Goal: Information Seeking & Learning: Learn about a topic

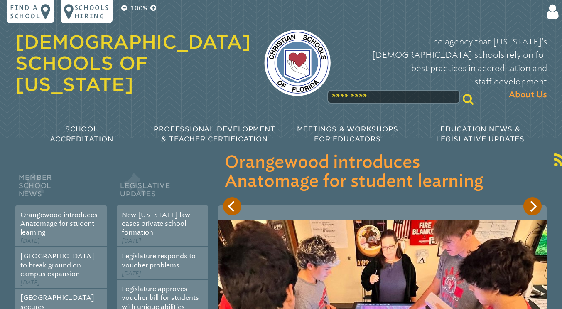
click at [353, 90] on input "text" at bounding box center [393, 96] width 133 height 13
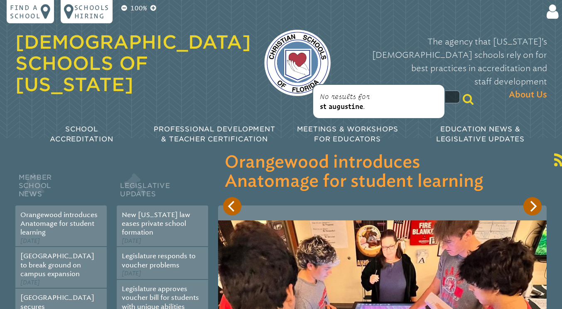
type input "*"
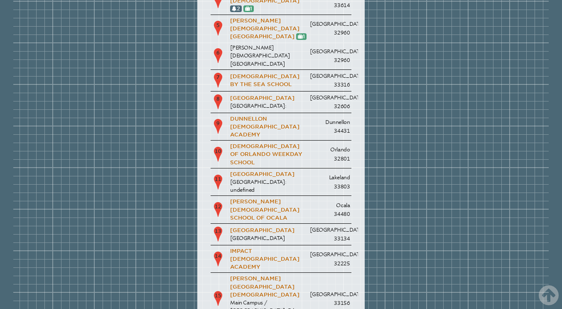
scroll to position [1208, 0]
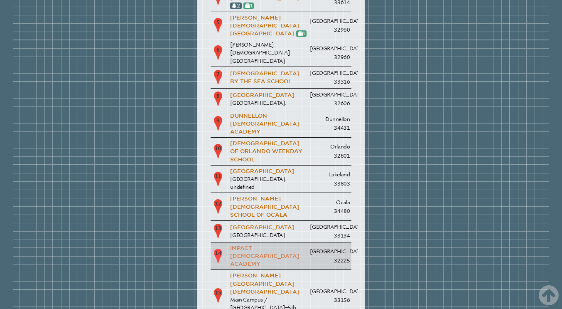
click at [263, 245] on link "Impact [DEMOGRAPHIC_DATA] Academy" at bounding box center [264, 256] width 69 height 22
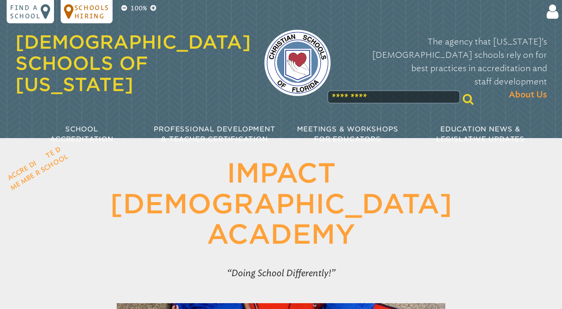
click at [92, 16] on p "Schools Hiring" at bounding box center [91, 11] width 35 height 17
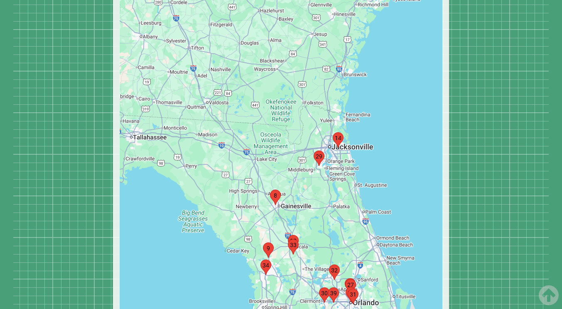
scroll to position [730, 0]
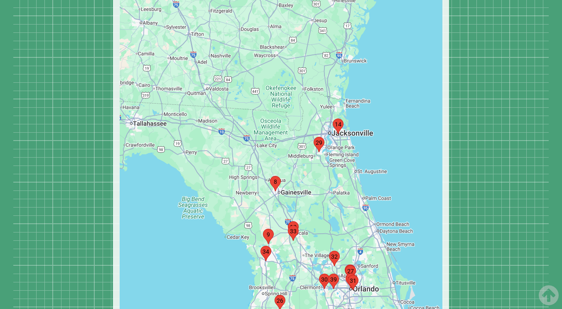
click at [336, 115] on img "marker14" at bounding box center [337, 126] width 17 height 22
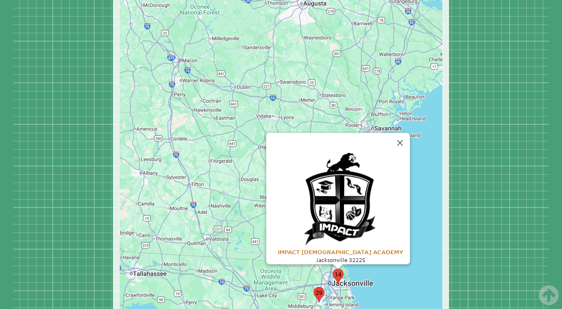
scroll to position [580, 0]
click at [347, 166] on img at bounding box center [341, 198] width 74 height 93
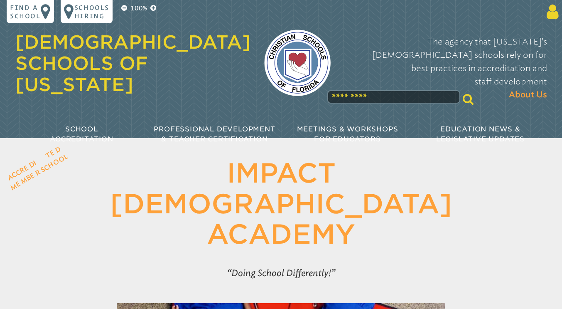
click at [550, 16] on icon at bounding box center [550, 11] width 15 height 17
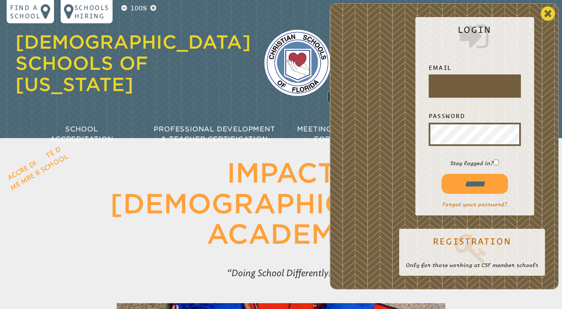
click at [547, 15] on icon at bounding box center [548, 13] width 14 height 17
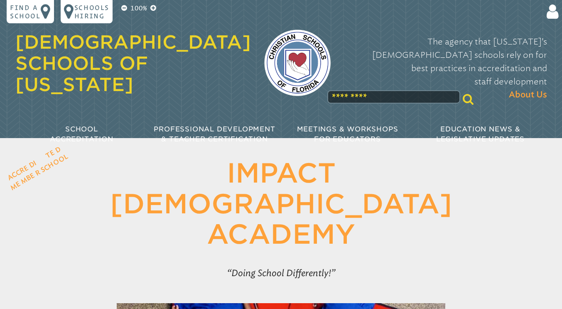
click at [293, 45] on img at bounding box center [297, 62] width 66 height 66
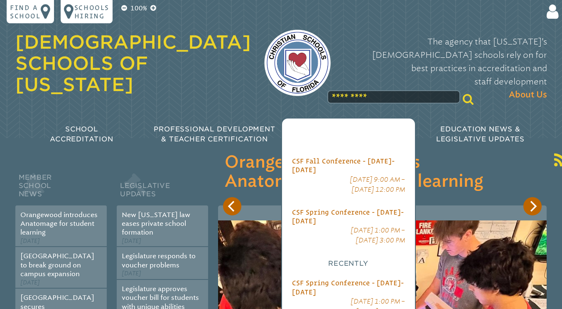
click at [378, 131] on div "Meetings & Workshops for Educators" at bounding box center [347, 134] width 133 height 33
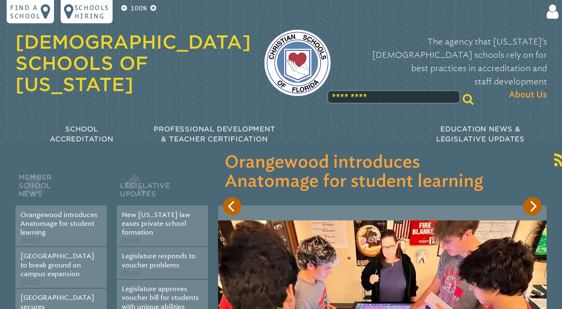
click at [348, 90] on input "text" at bounding box center [393, 96] width 133 height 13
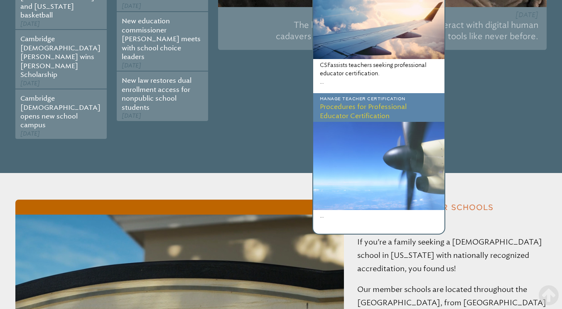
scroll to position [530, 0]
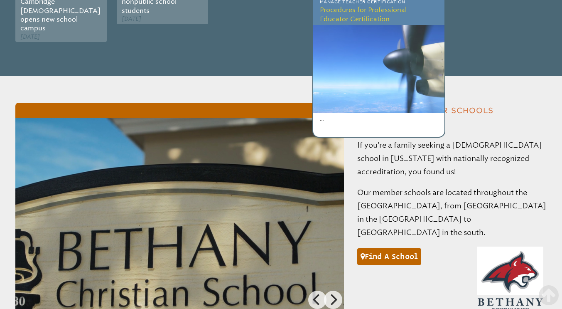
type input "**********"
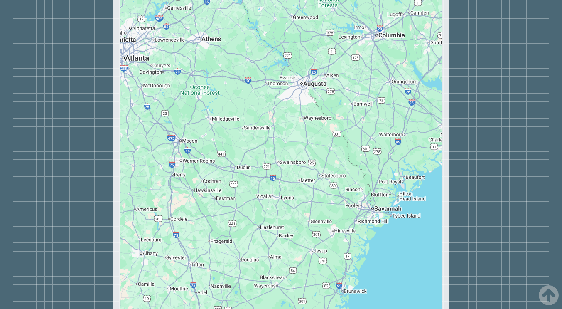
scroll to position [2501, 0]
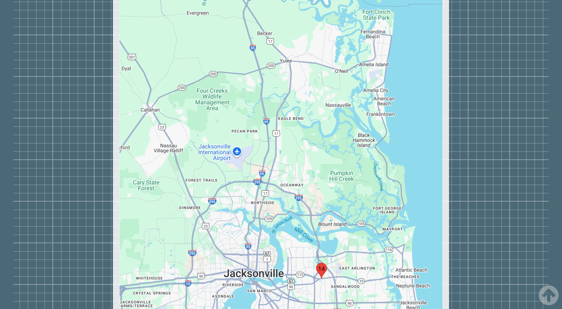
click at [322, 259] on img "marker14" at bounding box center [321, 270] width 17 height 22
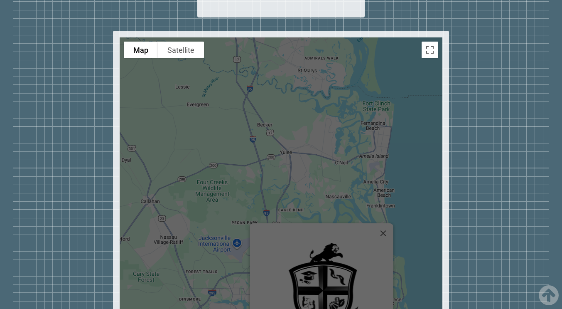
scroll to position [2410, 0]
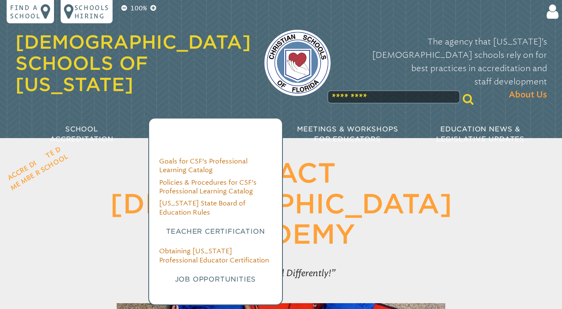
click at [212, 124] on p "Professional Development & Teacher Certification" at bounding box center [214, 134] width 133 height 20
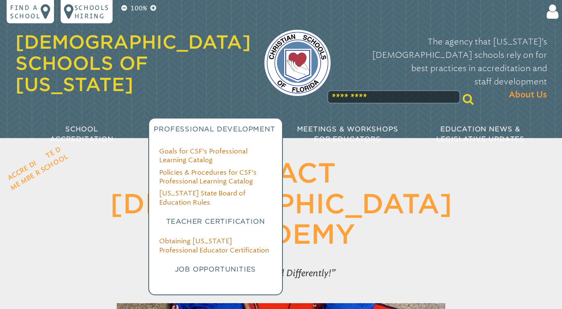
click at [239, 255] on div "Goals for CSF’s Professional Learning Catalog Policies & Procedures for CSF’s P…" at bounding box center [215, 221] width 133 height 148
click at [246, 264] on h3 "Job Opportunities" at bounding box center [215, 269] width 113 height 10
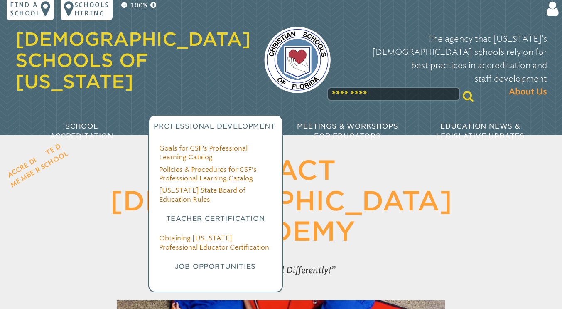
scroll to position [7, 0]
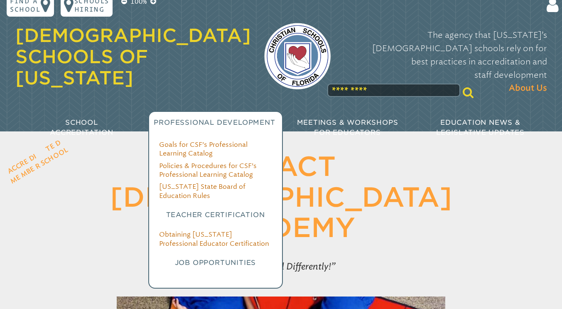
click at [228, 258] on h3 "Job Opportunities" at bounding box center [215, 263] width 113 height 10
click at [231, 258] on h3 "Job Opportunities" at bounding box center [215, 263] width 113 height 10
click at [229, 258] on h3 "Job Opportunities" at bounding box center [215, 263] width 113 height 10
click at [232, 258] on h3 "Job Opportunities" at bounding box center [215, 263] width 113 height 10
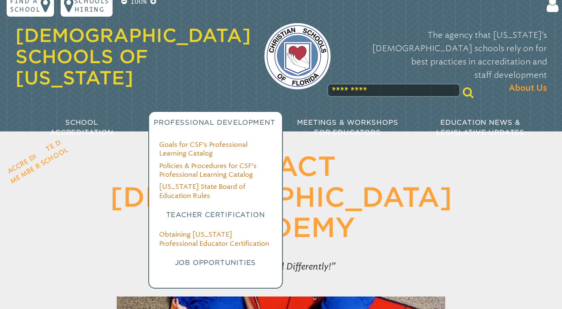
click at [243, 258] on h3 "Job Opportunities" at bounding box center [215, 263] width 113 height 10
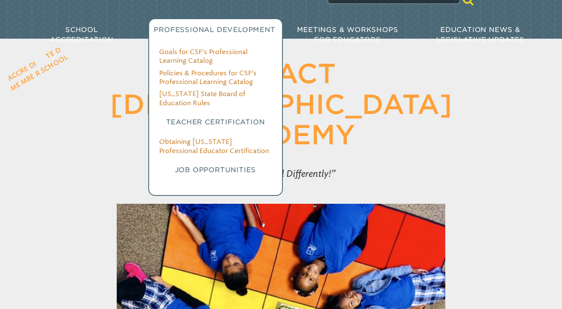
scroll to position [93, 0]
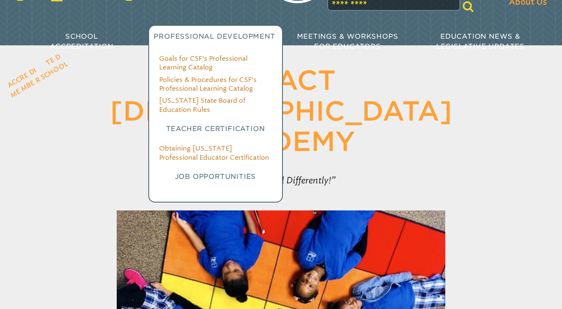
click at [218, 175] on div "Goals for CSF’s Professional Learning Catalog Policies & Procedures for CSF’s P…" at bounding box center [215, 128] width 133 height 148
click at [221, 174] on div "Goals for CSF’s Professional Learning Catalog Policies & Procedures for CSF’s P…" at bounding box center [215, 128] width 133 height 148
click at [223, 172] on h3 "Job Opportunities" at bounding box center [215, 177] width 113 height 10
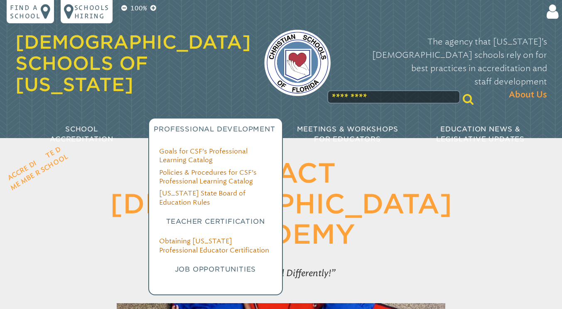
scroll to position [1, 0]
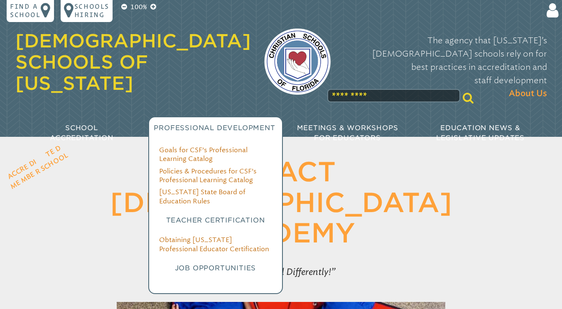
click at [230, 263] on h3 "Job Opportunities" at bounding box center [215, 268] width 113 height 10
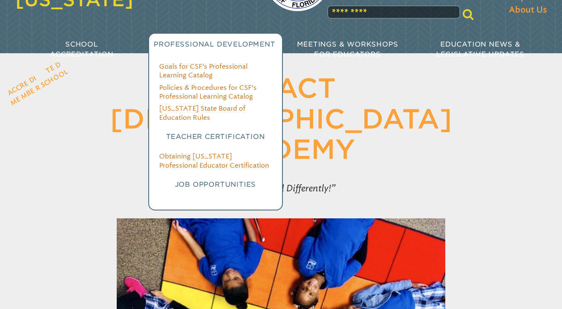
scroll to position [0, 0]
